Goal: Obtain resource: Obtain resource

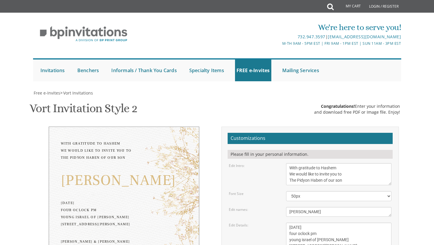
click at [288, 223] on textarea "[DATE] Seven-thirty PM [PERSON_NAME][GEOGRAPHIC_DATA][PERSON_NAME] [STREET_ADDR…" at bounding box center [339, 240] width 106 height 35
click at [291, 223] on textarea "[DATE] Seven-thirty PM [PERSON_NAME][GEOGRAPHIC_DATA][PERSON_NAME] [STREET_ADDR…" at bounding box center [339, 240] width 106 height 35
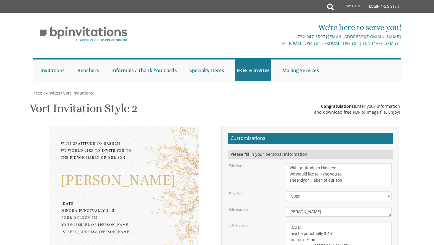
click at [324, 223] on textarea "Monday, February 7th Seven-thirty PM Bais Pinchos Simcha Hall 1951 New Central …" at bounding box center [339, 240] width 106 height 35
click at [341, 223] on textarea "Monday, February 7th Seven-thirty PM Bais Pinchos Simcha Hall 1951 New Central …" at bounding box center [339, 240] width 106 height 35
click at [328, 223] on textarea "Monday, February 7th Seven-thirty PM Bais Pinchos Simcha Hall 1951 New Central …" at bounding box center [339, 240] width 106 height 35
type textarea "sunday, october 12th mincha punctually 3:45pm seudah punctually 4:00pm young is…"
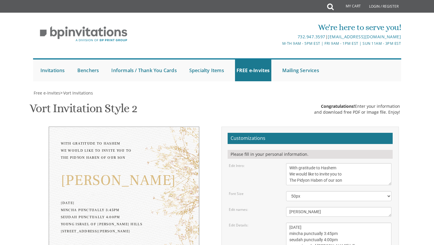
type textarea "Mordechai & Chana Sugarman Zev & Rina Bobrow - Avrohom & Sarah Sugarman"
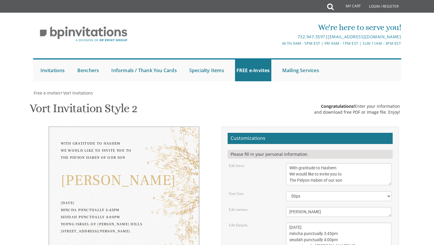
scroll to position [47, 0]
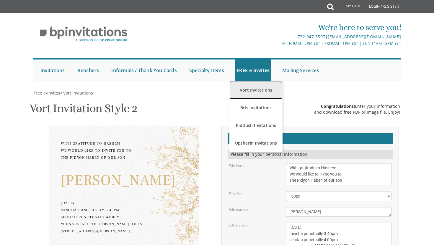
click at [259, 81] on link "Vort Invitations" at bounding box center [255, 90] width 53 height 18
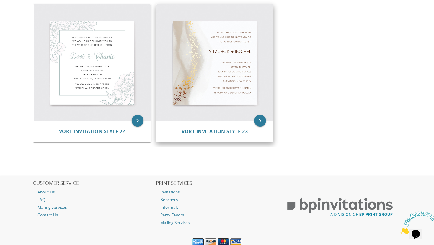
scroll to position [1146, 0]
click at [258, 119] on icon "keyboard_arrow_right" at bounding box center [260, 121] width 12 height 12
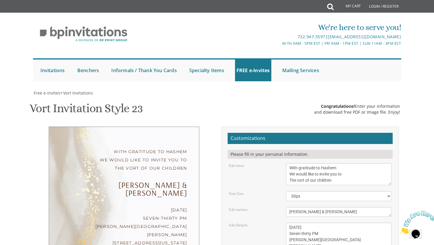
scroll to position [66, 0]
click at [305, 163] on textarea "With gratitude to Hashem We would like to invite you to The vort of our children" at bounding box center [339, 174] width 106 height 22
drag, startPoint x: 336, startPoint y: 115, endPoint x: 283, endPoint y: 113, distance: 52.8
click at [283, 163] on div "With gratitude to Hashem We would like to invite you to The vort of our children" at bounding box center [338, 174] width 114 height 22
type textarea "With gratitude to Hashem We would like to invite you to [PERSON_NAME] of"
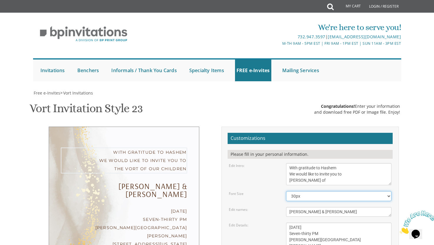
click at [311, 191] on select "20px 30px 40px 50px" at bounding box center [339, 196] width 106 height 10
select select "40px"
click at [286, 191] on select "20px 30px 40px 50px" at bounding box center [339, 196] width 106 height 10
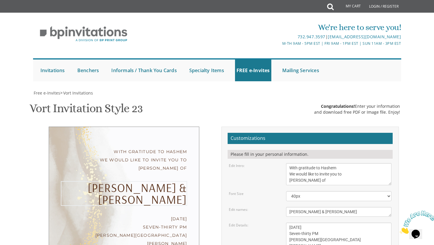
drag, startPoint x: 329, startPoint y: 141, endPoint x: 298, endPoint y: 142, distance: 30.7
click at [294, 207] on textarea "Yitzchok & Rochel" at bounding box center [339, 212] width 106 height 10
drag, startPoint x: 330, startPoint y: 146, endPoint x: 283, endPoint y: 147, distance: 47.5
click at [283, 207] on div "Yitzchok & Rochel" at bounding box center [338, 212] width 114 height 10
type textarea "Shmuel"
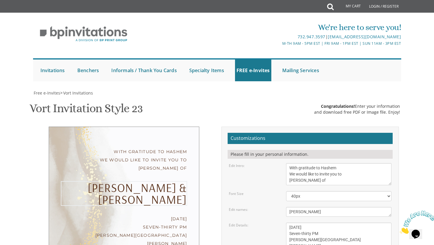
click at [340, 223] on textarea "Monday, February 7th Seven-thirty PM Bais Pinchos Simcha Hall 1951 New Central …" at bounding box center [339, 240] width 106 height 35
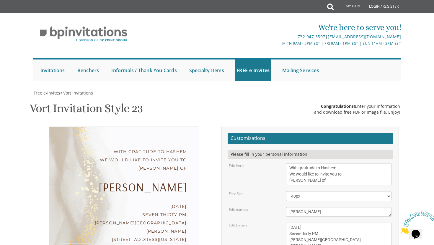
drag, startPoint x: 335, startPoint y: 162, endPoint x: 284, endPoint y: 164, distance: 51.0
click at [284, 223] on div "Monday, February 7th Seven-thirty PM Bais Pinchos Simcha Hall 1951 New Central …" at bounding box center [338, 240] width 114 height 35
click at [304, 223] on textarea "Monday, February 7th Seven-thirty PM Bais Pinchos Simcha Hall 1951 New Central …" at bounding box center [339, 240] width 106 height 35
click at [321, 223] on textarea "Monday, February 7th Seven-thirty PM Bais Pinchos Simcha Hall 1951 New Central …" at bounding box center [339, 240] width 106 height 35
drag, startPoint x: 345, startPoint y: 176, endPoint x: 289, endPoint y: 175, distance: 56.3
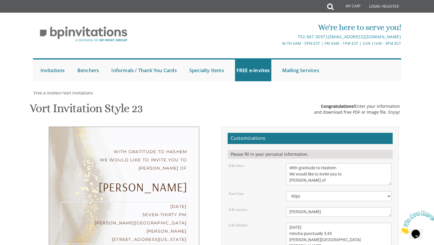
click at [289, 223] on textarea "Monday, February 7th Seven-thirty PM Bais Pinchos Simcha Hall 1951 New Central …" at bounding box center [339, 240] width 106 height 35
drag, startPoint x: 335, startPoint y: 185, endPoint x: 289, endPoint y: 181, distance: 46.8
click at [289, 223] on textarea "Monday, February 7th Seven-thirty PM Bais Pinchos Simcha Hall 1951 New Central …" at bounding box center [339, 240] width 106 height 35
click at [319, 223] on textarea "Monday, February 7th Seven-thirty PM Bais Pinchos Simcha Hall 1951 New Central …" at bounding box center [339, 240] width 106 height 35
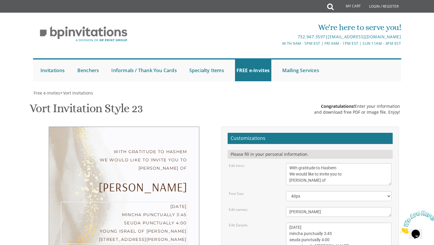
type textarea "Sunday, october 12th mincha punctually 3:45 seuda punctually 4:00 young israel …"
drag, startPoint x: 344, startPoint y: 208, endPoint x: 287, endPoint y: 201, distance: 57.7
type textarea "Mordechai & Chana Sugarman Zev & rina bobrow - Avrohom & sarah Sugarman"
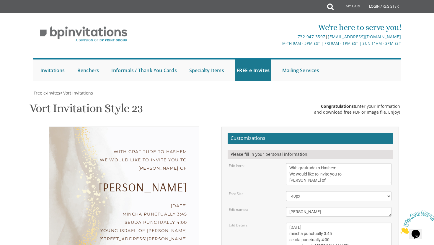
type input "msugarman14@gmail.com"
type textarea "Mordechai & Chana Sugarman Zev & rina bobrow Avrohom & sarah Sugarman"
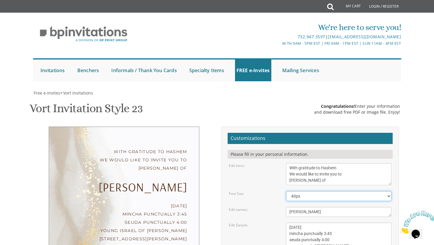
click at [310, 191] on select "20px 30px 40px 50px" at bounding box center [339, 196] width 106 height 10
select select "30px"
click at [286, 191] on select "20px 30px 40px 50px" at bounding box center [339, 196] width 106 height 10
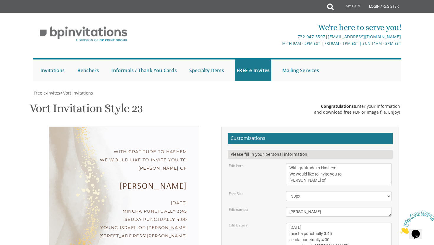
click at [325, 163] on textarea "With gratitude to Hashem We would like to invite you to The vort of our children" at bounding box center [339, 174] width 106 height 22
type textarea "With gratitude to Hashem We would like to invite you to Pidyon Haben of"
click at [307, 207] on textarea "Yitzchok & Rochel" at bounding box center [339, 212] width 106 height 10
click at [345, 223] on textarea "Monday, February 7th Seven-thirty PM Bais Pinchos Simcha Hall 1951 New Central …" at bounding box center [339, 240] width 106 height 35
drag, startPoint x: 325, startPoint y: 148, endPoint x: 305, endPoint y: 147, distance: 20.1
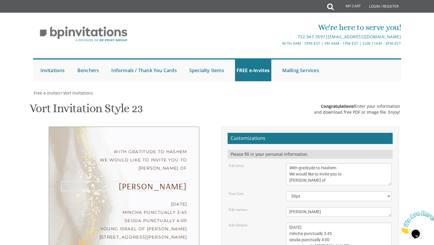
click at [305, 207] on textarea "Yitzchok & Rochel" at bounding box center [339, 212] width 106 height 10
type textarea "Shmuel"
click at [325, 163] on textarea "With gratitude to Hashem We would like to invite you to The vort of our children" at bounding box center [339, 174] width 106 height 22
type textarea "With gratitude to Hashem We would like to invite you to Pidyon Haben of our son"
click at [342, 207] on textarea "Yitzchok & Rochel" at bounding box center [339, 212] width 106 height 10
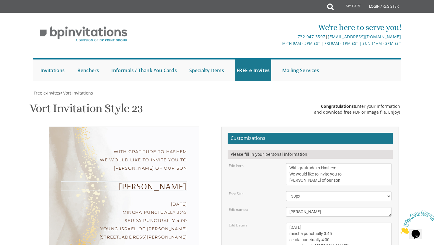
scroll to position [141, 0]
click at [338, 223] on textarea "Monday, February 7th Seven-thirty PM Bais Pinchos Simcha Hall 1951 New Central …" at bounding box center [339, 240] width 106 height 35
click at [337, 223] on textarea "Monday, February 7th Seven-thirty PM Bais Pinchos Simcha Hall 1951 New Central …" at bounding box center [339, 240] width 106 height 35
click at [319, 223] on textarea "Monday, February 7th Seven-thirty PM Bais Pinchos Simcha Hall 1951 New Central …" at bounding box center [339, 240] width 106 height 35
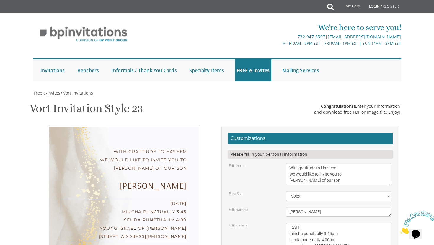
scroll to position [4, 0]
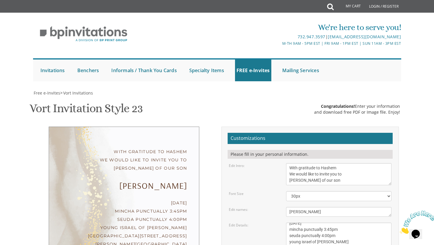
click at [324, 223] on textarea "Monday, February 7th Seven-thirty PM Bais Pinchos Simcha Hall 1951 New Central …" at bounding box center [339, 240] width 106 height 35
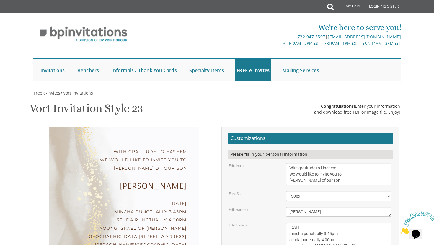
type textarea "[DATE] mincha punctually 3:45pm seuda punctually 4:00pm young israel of [PERSON…"
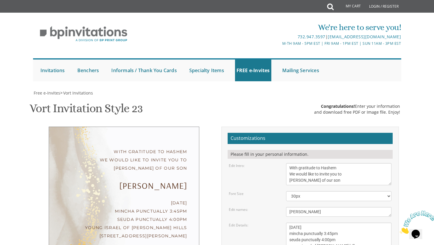
drag, startPoint x: 344, startPoint y: 178, endPoint x: 284, endPoint y: 173, distance: 59.7
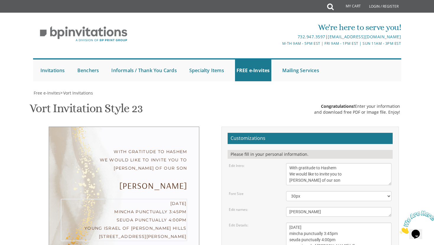
click at [351, 223] on textarea "Monday, February 7th Seven-thirty PM Bais Pinchos Simcha Hall 1951 New Central …" at bounding box center [339, 240] width 106 height 35
click at [370, 223] on textarea "Monday, February 7th Seven-thirty PM Bais Pinchos Simcha Hall 1951 New Central …" at bounding box center [339, 240] width 106 height 35
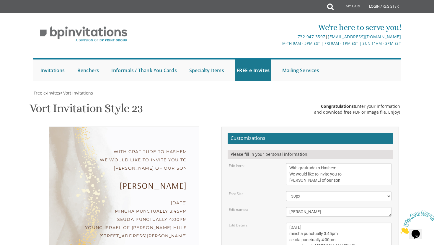
type textarea "Mordechai & Chana Sugarman zev & rina bobrow Avrohom & sarah sugarman"
click at [346, 223] on textarea "Monday, February 7th Seven-thirty PM Bais Pinchos Simcha Hall 1951 New Central …" at bounding box center [339, 240] width 106 height 35
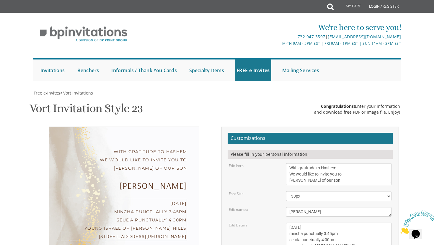
drag, startPoint x: 288, startPoint y: 131, endPoint x: 342, endPoint y: 171, distance: 67.2
click at [342, 171] on form "Customizations Please fill in your personal information. Edit Intro: With grati…" at bounding box center [309, 232] width 165 height 198
click at [261, 77] on link "FREE e-Invites" at bounding box center [253, 71] width 36 height 22
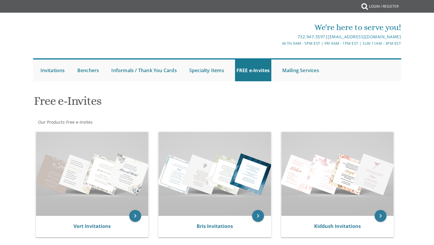
click at [255, 71] on link "FREE e-Invites" at bounding box center [253, 71] width 36 height 22
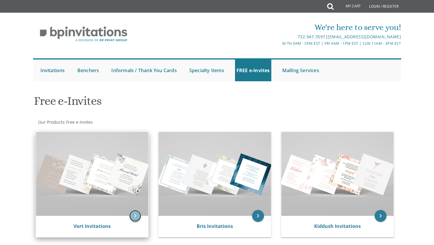
click at [135, 217] on icon "keyboard_arrow_right" at bounding box center [135, 216] width 12 height 12
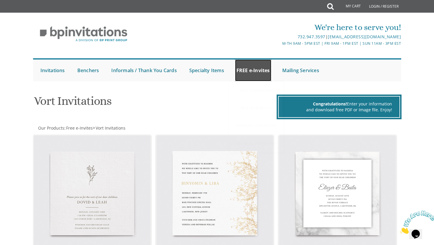
click at [253, 72] on link "FREE e-Invites" at bounding box center [253, 71] width 36 height 22
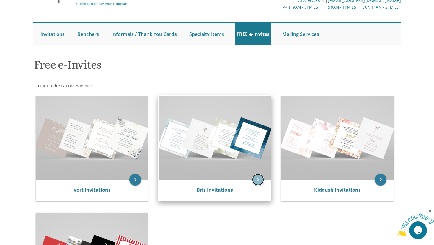
click at [261, 178] on icon "keyboard_arrow_right" at bounding box center [258, 180] width 12 height 12
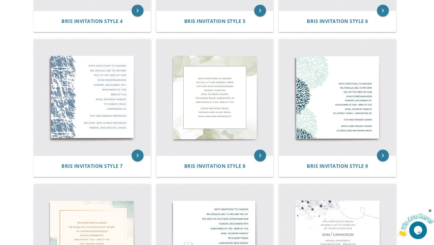
scroll to position [382, 0]
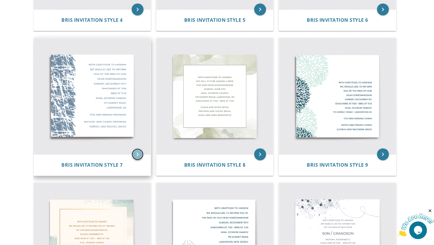
click at [137, 157] on icon "keyboard_arrow_right" at bounding box center [138, 155] width 12 height 12
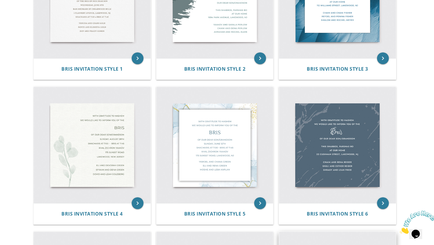
scroll to position [170, 0]
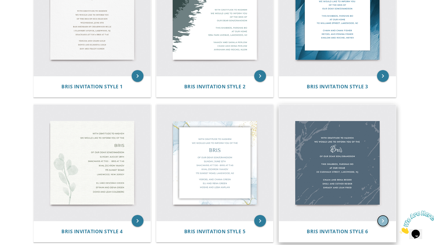
click at [383, 219] on icon "keyboard_arrow_right" at bounding box center [383, 221] width 12 height 12
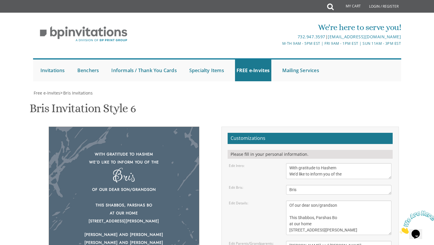
scroll to position [60, 0]
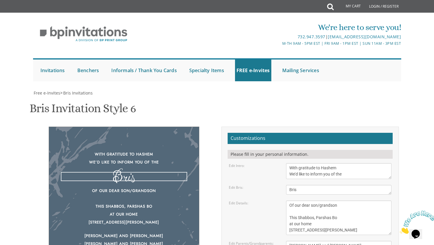
drag, startPoint x: 302, startPoint y: 128, endPoint x: 282, endPoint y: 129, distance: 19.5
click at [282, 185] on div "Bris" at bounding box center [338, 190] width 114 height 10
type textarea "shmuel"
click at [357, 163] on textarea "With gratitude to Hashem We’d like to inform you of the" at bounding box center [339, 171] width 106 height 16
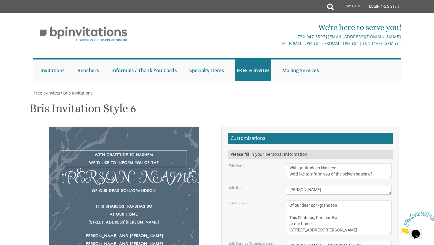
type textarea "With gratitude to Hashem We’d like to inform you of the pidyon haben of"
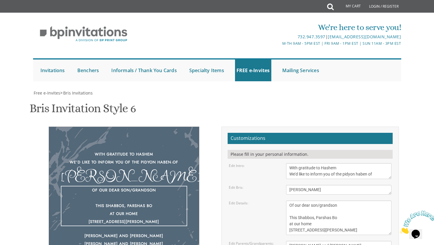
click at [351, 201] on textarea "Of our dear son/grandson This Shabbos, Parshas Bo at our home 22 Cushman Street…" at bounding box center [339, 218] width 106 height 35
drag, startPoint x: 362, startPoint y: 165, endPoint x: 295, endPoint y: 160, distance: 67.1
click at [295, 201] on textarea "Of our dear son/grandson This Shabbos, Parshas Bo at our home 22 Cushman Street…" at bounding box center [339, 218] width 106 height 35
click at [359, 201] on textarea "Of our dear son/grandson This Shabbos, Parshas Bo at our home 22 Cushman Street…" at bounding box center [339, 218] width 106 height 35
drag, startPoint x: 359, startPoint y: 169, endPoint x: 280, endPoint y: 144, distance: 83.2
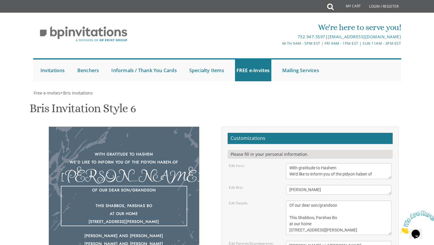
click at [280, 201] on div "Edit Details: Of our dear son/grandson This Shabbos, Parshas Bo at our home 22 …" at bounding box center [310, 218] width 172 height 35
paste textarea "[DATE] mincha punctually 3:45pm seuda punctually 4:00pm young israel of [PERSON…"
type textarea "[DATE] mincha punctually 3:45pm seuda punctually 4:00pm young israel of [PERSON…"
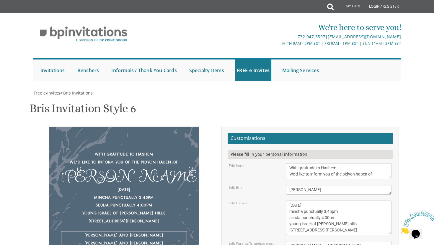
drag, startPoint x: 336, startPoint y: 198, endPoint x: 284, endPoint y: 180, distance: 54.4
click at [284, 180] on form "Customizations Please fill in your personal information. Edit Intro: With grati…" at bounding box center [309, 224] width 165 height 183
type textarea "mordechai & chana Sugarman Zev & rina Bobrow avrohom & sarah sugarman"
type input "[EMAIL_ADDRESS][DOMAIN_NAME]"
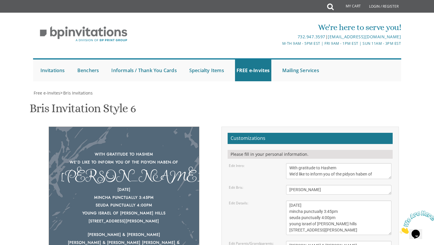
click at [383, 163] on textarea "With gratitude to Hashem We’d like to inform you of the" at bounding box center [339, 171] width 106 height 16
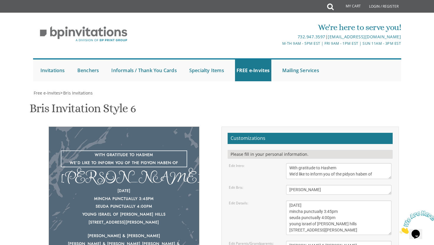
drag, startPoint x: 347, startPoint y: 114, endPoint x: 312, endPoint y: 115, distance: 34.8
click at [312, 163] on textarea "With gratitude to Hashem We’d like to inform you of the" at bounding box center [339, 171] width 106 height 16
click at [352, 201] on textarea "Of our dear son/grandson This Shabbos, Parshas Bo at our home 22 Cushman Street…" at bounding box center [339, 218] width 106 height 35
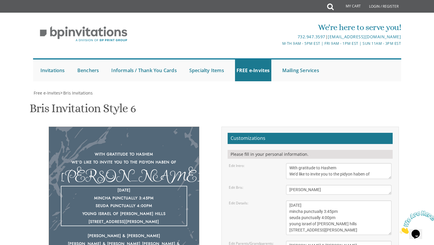
click at [377, 163] on textarea "With gratitude to Hashem We’d like to inform you of the" at bounding box center [339, 171] width 106 height 16
click at [386, 201] on textarea "Of our dear son/grandson This Shabbos, Parshas Bo at our home 22 Cushman Street…" at bounding box center [339, 218] width 106 height 35
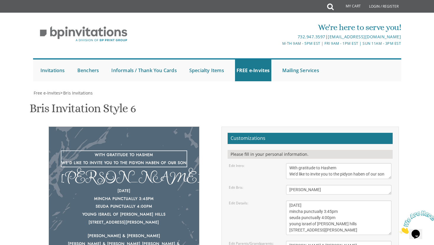
click at [344, 163] on textarea "With gratitude to Hashem We’d like to inform you of the" at bounding box center [339, 171] width 106 height 16
type textarea "With gratitude to Hashem We’d like to invite you to the pidyon haben of our son"
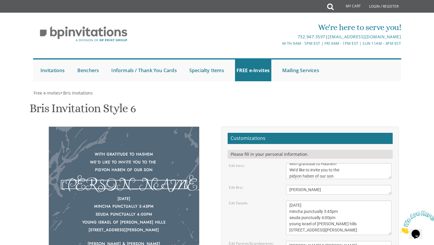
click at [346, 185] on textarea "Bris" at bounding box center [339, 190] width 106 height 10
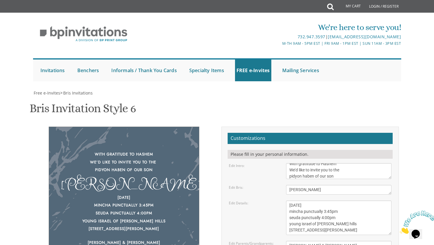
click at [255, 201] on div "Edit Details:" at bounding box center [252, 203] width 57 height 5
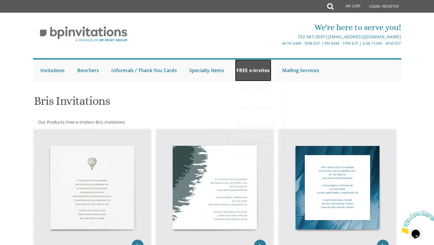
click at [248, 76] on link "FREE e-Invites" at bounding box center [253, 71] width 36 height 22
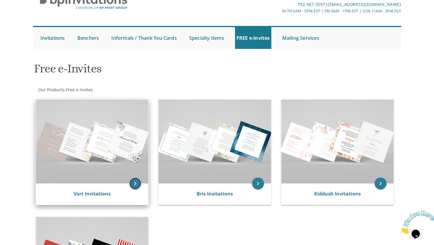
click at [136, 184] on icon "keyboard_arrow_right" at bounding box center [135, 184] width 12 height 12
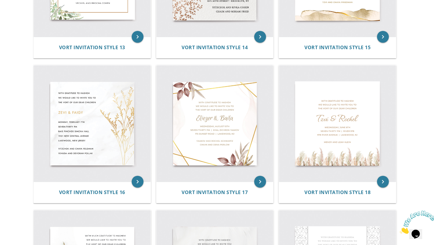
scroll to position [796, 0]
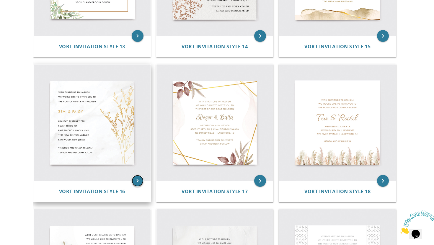
click at [138, 180] on icon "keyboard_arrow_right" at bounding box center [138, 181] width 12 height 12
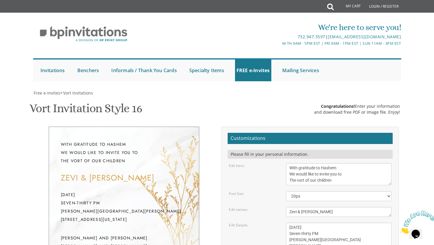
scroll to position [72, 0]
drag, startPoint x: 338, startPoint y: 182, endPoint x: 291, endPoint y: 144, distance: 60.8
click at [291, 144] on form "Customizations Please fill in your personal information. Edit Intro: With grati…" at bounding box center [309, 232] width 165 height 198
paste textarea "[DATE] mincha punctually 3:45pm seuda punctually 4:00pm young israel of [PERSON…"
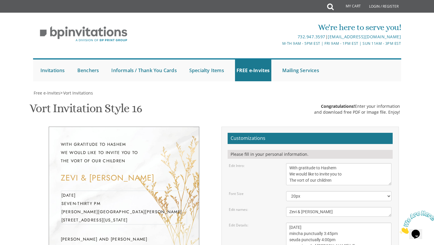
type textarea "[DATE] mincha punctually 3:45pm seuda punctually 4:00pm young israel of [PERSON…"
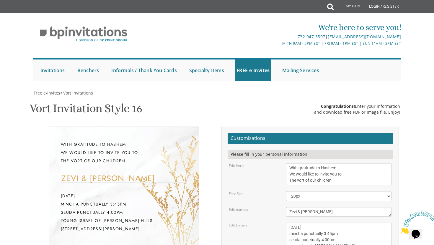
drag, startPoint x: 316, startPoint y: 138, endPoint x: 274, endPoint y: 138, distance: 41.3
click at [274, 207] on div "Edit names: Zevi & [PERSON_NAME]" at bounding box center [310, 212] width 172 height 10
type textarea "[PERSON_NAME]"
drag, startPoint x: 335, startPoint y: 110, endPoint x: 290, endPoint y: 111, distance: 45.4
click at [290, 163] on textarea "With gratitude to Hashem We would like to invite you to The vort of our children" at bounding box center [339, 174] width 106 height 22
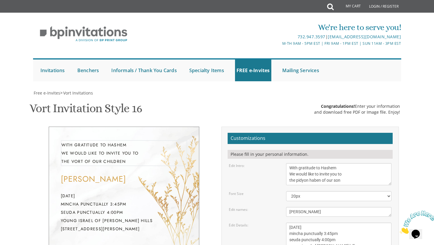
scroll to position [6, 0]
type textarea "With gratitude to Hashem We would like to invite you to the pidyon haben of our…"
drag, startPoint x: 357, startPoint y: 203, endPoint x: 285, endPoint y: 194, distance: 72.3
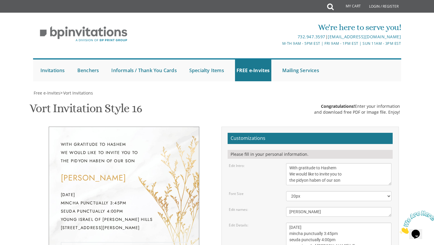
type textarea "[PERSON_NAME] & [PERSON_NAME] [PERSON_NAME] & [PERSON_NAME] [PERSON_NAME] & [PE…"
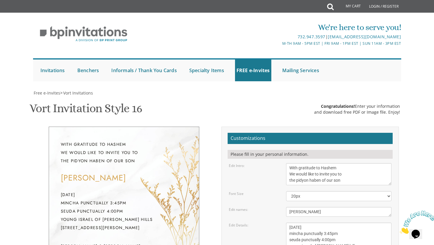
click at [342, 191] on select "20px 30px 40px 50px" at bounding box center [339, 196] width 106 height 10
click at [286, 191] on select "20px 30px 40px 50px" at bounding box center [339, 196] width 106 height 10
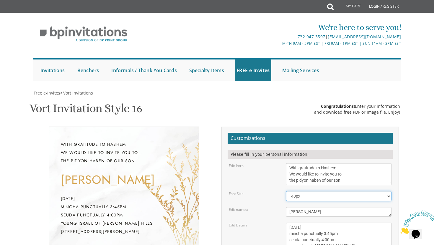
click at [344, 191] on select "20px 30px 40px 50px" at bounding box center [339, 196] width 106 height 10
click at [286, 191] on select "20px 30px 40px 50px" at bounding box center [339, 196] width 106 height 10
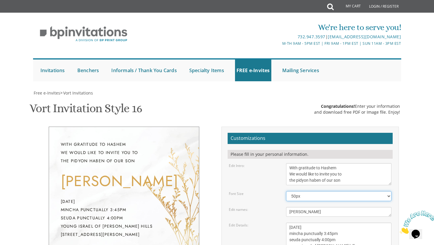
click at [345, 191] on select "20px 30px 40px 50px" at bounding box center [339, 196] width 106 height 10
select select "30px"
click at [286, 191] on select "20px 30px 40px 50px" at bounding box center [339, 196] width 106 height 10
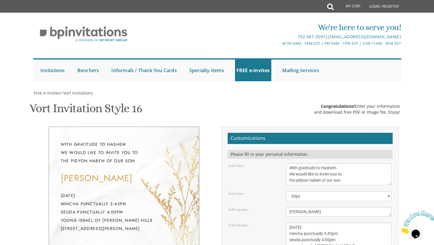
type input "[EMAIL_ADDRESS][DOMAIN_NAME]"
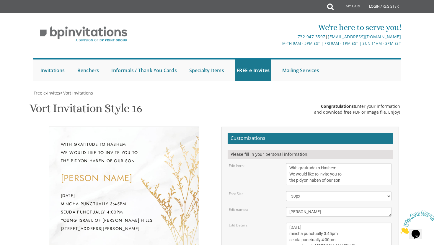
drag, startPoint x: 325, startPoint y: 147, endPoint x: 288, endPoint y: 150, distance: 36.6
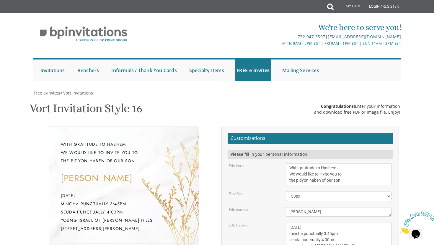
scroll to position [0, 0]
paste textarea "[PERSON_NAME] & [PERSON_NAME]"
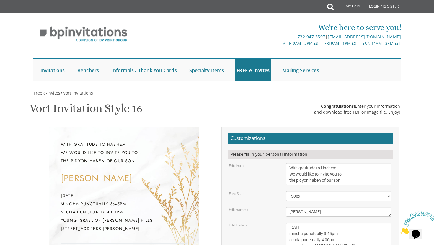
type textarea "[PERSON_NAME] & [PERSON_NAME] [PERSON_NAME] & [PERSON_NAME] [PERSON_NAME] & [PE…"
click at [323, 191] on select "20px 30px 40px 50px" at bounding box center [339, 196] width 106 height 10
click at [286, 191] on select "20px 30px 40px 50px" at bounding box center [339, 196] width 106 height 10
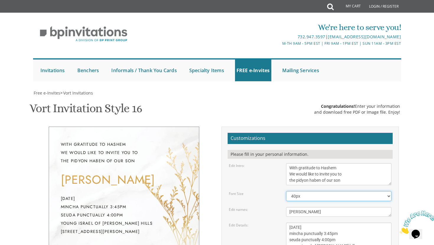
click at [324, 191] on select "20px 30px 40px 50px" at bounding box center [339, 196] width 106 height 10
click at [286, 191] on select "20px 30px 40px 50px" at bounding box center [339, 196] width 106 height 10
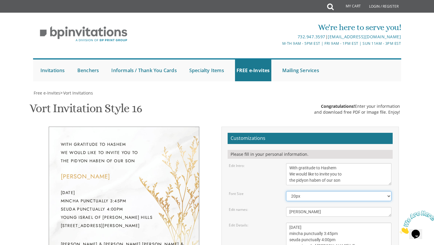
click at [314, 191] on select "20px 30px 40px 50px" at bounding box center [339, 196] width 106 height 10
select select "30px"
click at [286, 191] on select "20px 30px 40px 50px" at bounding box center [339, 196] width 106 height 10
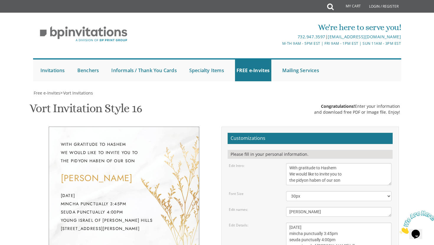
drag, startPoint x: 326, startPoint y: 155, endPoint x: 288, endPoint y: 148, distance: 38.6
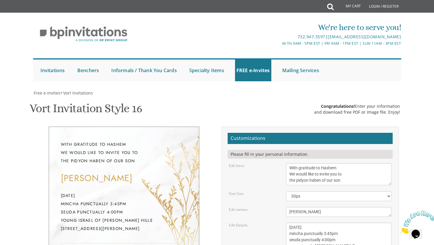
type textarea "[PERSON_NAME] & [PERSON_NAME] & honored"
click at [299, 163] on textarea "With gratitude to Hashem We would like to invite you to The vort of our children" at bounding box center [339, 174] width 106 height 22
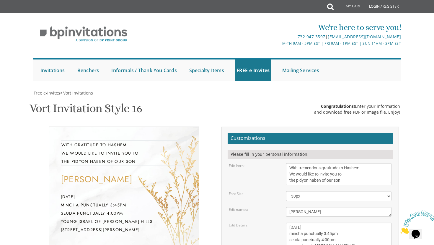
type textarea "With tremendous gratitude to Hashem We would like to invite you to the pidyon h…"
click at [344, 223] on textarea "[DATE] Seven-thirty PM [PERSON_NAME][GEOGRAPHIC_DATA][PERSON_NAME] [STREET_ADDR…" at bounding box center [339, 240] width 106 height 35
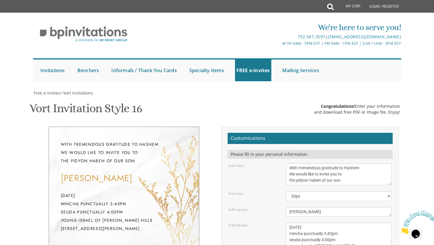
scroll to position [4, 0]
type textarea "[PERSON_NAME] & [PERSON_NAME] & honored grandparents, great grandparents, & gre…"
click at [352, 223] on textarea "[DATE] Seven-thirty PM [PERSON_NAME][GEOGRAPHIC_DATA][PERSON_NAME] [STREET_ADDR…" at bounding box center [339, 240] width 106 height 35
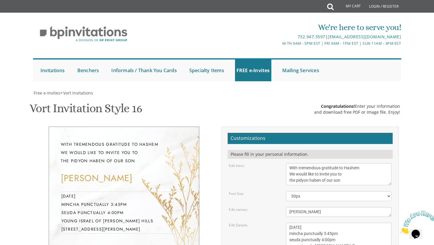
scroll to position [0, 0]
click at [301, 223] on textarea "[DATE] Seven-thirty PM [PERSON_NAME][GEOGRAPHIC_DATA][PERSON_NAME] [STREET_ADDR…" at bounding box center [339, 240] width 106 height 35
click at [313, 223] on textarea "[DATE] Seven-thirty PM [PERSON_NAME][GEOGRAPHIC_DATA][PERSON_NAME] [STREET_ADDR…" at bounding box center [339, 240] width 106 height 35
type textarea "[DATE] mincha punctually 3:45pm seudah punctually 4:00pm young israel of [PERSO…"
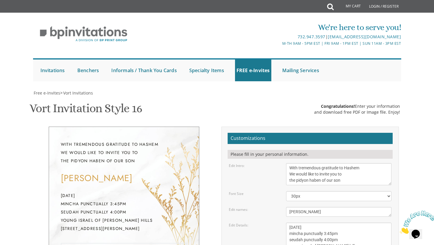
type textarea "[PERSON_NAME] & [PERSON_NAME] & honored grandparents, great grandparents, & gre…"
click at [365, 223] on textarea "[DATE] Seven-thirty PM [PERSON_NAME][GEOGRAPHIC_DATA][PERSON_NAME] [STREET_ADDR…" at bounding box center [339, 240] width 106 height 35
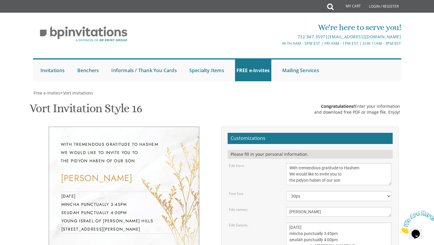
click at [333, 163] on textarea "With gratitude to Hashem We would like to invite you to The vort of our children" at bounding box center [339, 174] width 106 height 22
click at [326, 191] on select "20px 30px 40px 50px" at bounding box center [339, 196] width 106 height 10
drag, startPoint x: 360, startPoint y: 144, endPoint x: 318, endPoint y: 145, distance: 42.2
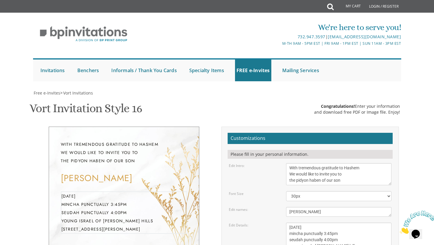
click at [318, 223] on textarea "[DATE] Seven-thirty PM [PERSON_NAME][GEOGRAPHIC_DATA][PERSON_NAME] [STREET_ADDR…" at bounding box center [339, 240] width 106 height 35
click at [260, 223] on div "Edit Details:" at bounding box center [252, 225] width 57 height 5
